Goal: Information Seeking & Learning: Understand process/instructions

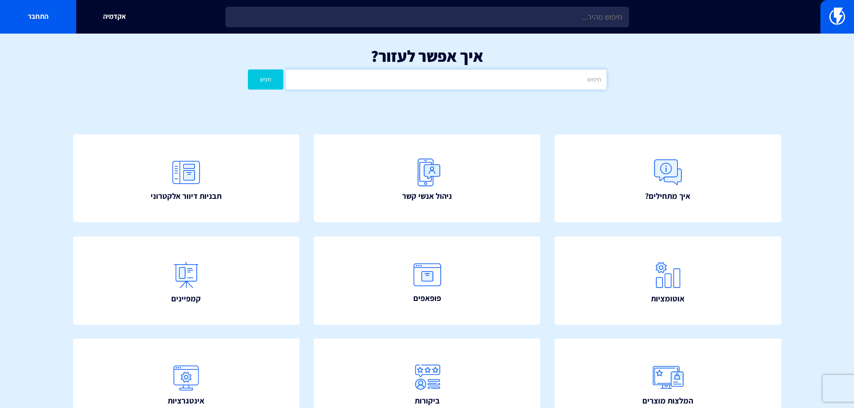
click at [421, 85] on input "text" at bounding box center [446, 79] width 321 height 20
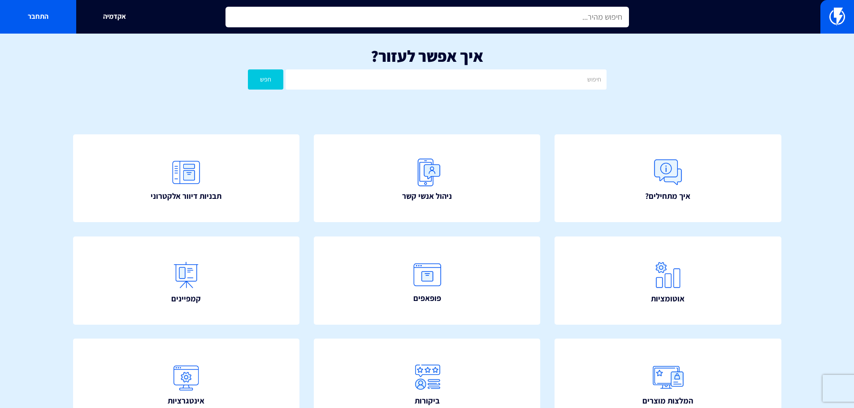
click at [538, 21] on input "text" at bounding box center [428, 17] width 404 height 21
type input "p"
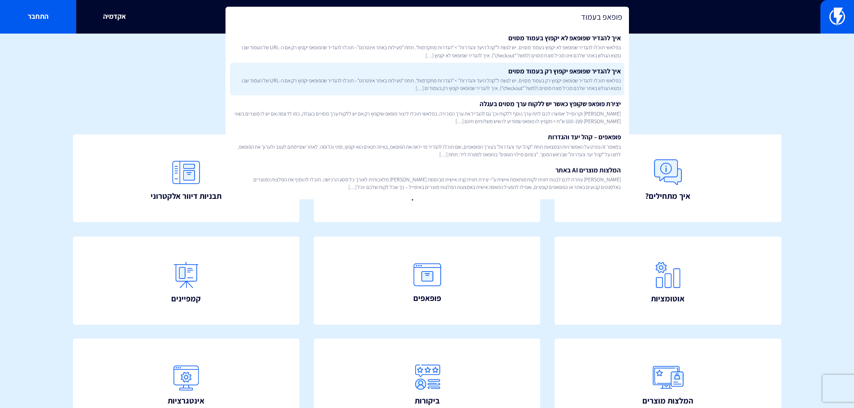
type input "פופאפ בעמוד"
click at [579, 82] on span "בפלאשי תוכלו להגדיר שפופאפ יקפוץ רק בעמוד מסוים. יש לגשת ל”קהל היעד והגדרות” > …" at bounding box center [427, 84] width 387 height 15
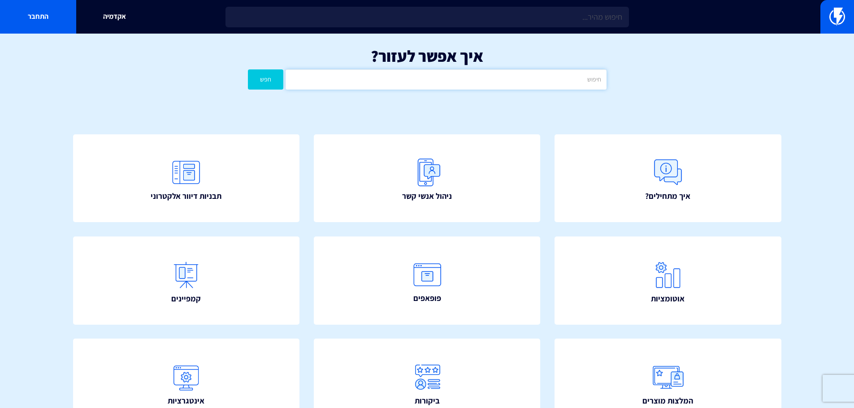
click at [539, 69] on input "text" at bounding box center [446, 79] width 321 height 20
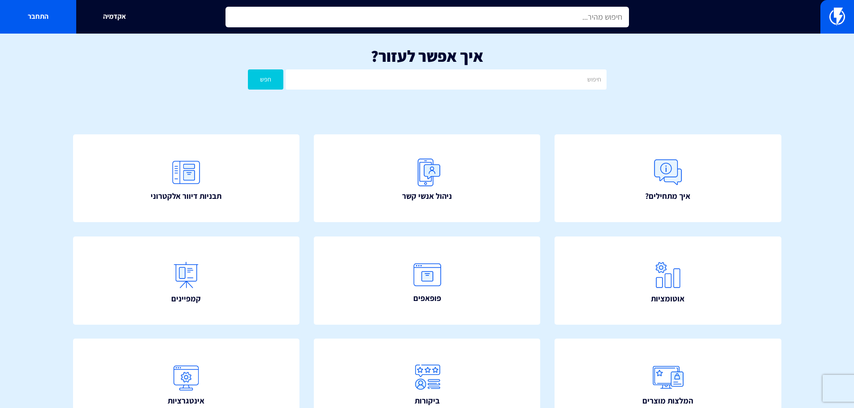
click at [576, 10] on input "text" at bounding box center [428, 17] width 404 height 21
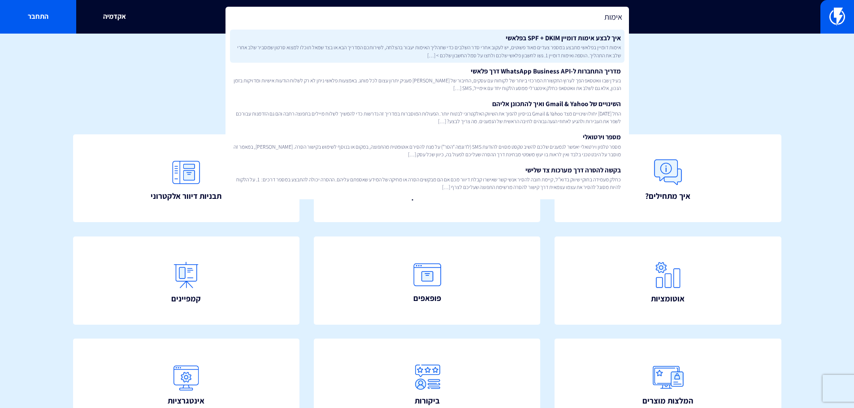
type input "אימות"
click at [544, 40] on link "איך לבצע אימות דומיין SPF + DKIM בפלאשי אימות דומיין בפלאשי מתבצע במספר צעדים מ…" at bounding box center [427, 46] width 395 height 33
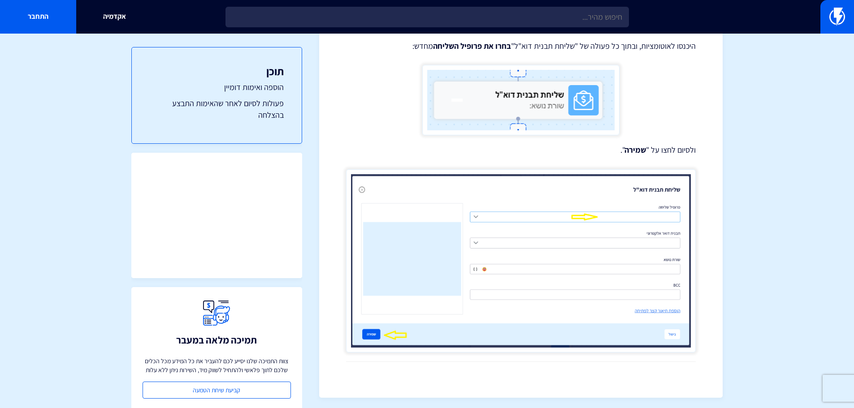
scroll to position [2658, 0]
